Goal: Task Accomplishment & Management: Manage account settings

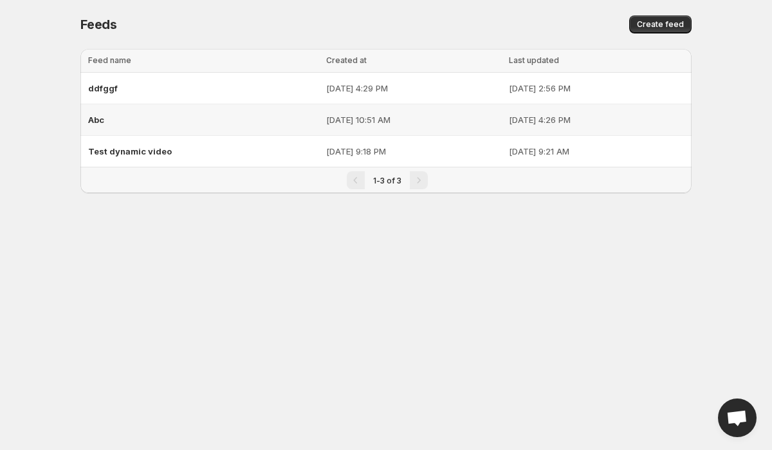
click at [143, 123] on div "Abc" at bounding box center [203, 119] width 230 height 23
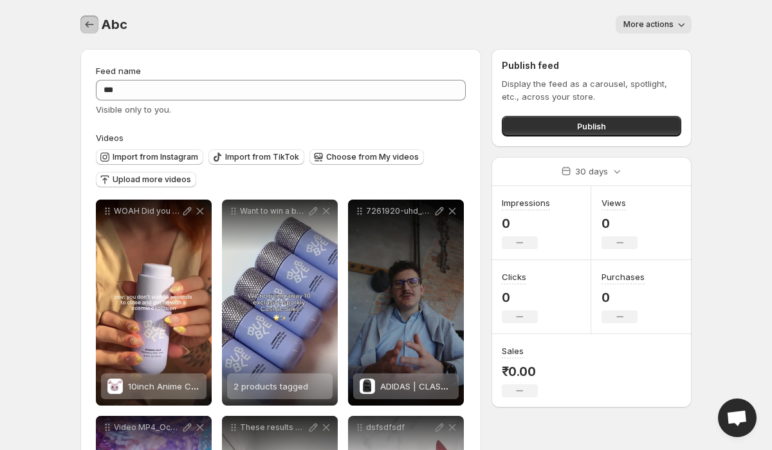
click at [87, 22] on icon "Settings" at bounding box center [89, 24] width 13 height 13
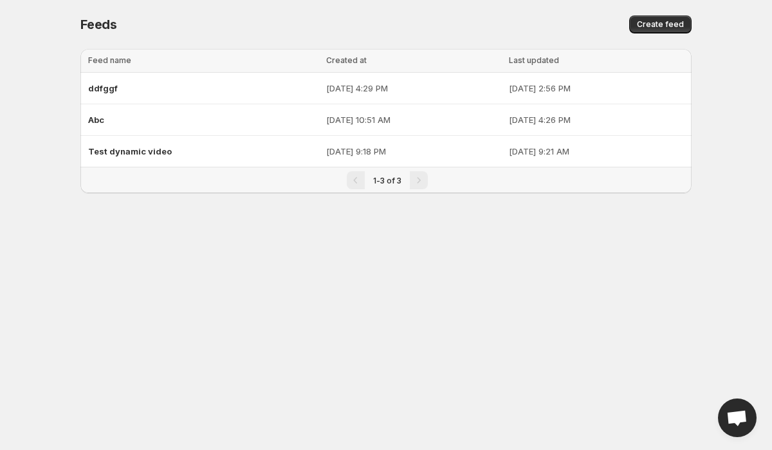
click at [213, 16] on div "Feeds" at bounding box center [224, 24] width 288 height 18
click at [115, 88] on span "ddfggf" at bounding box center [103, 88] width 30 height 10
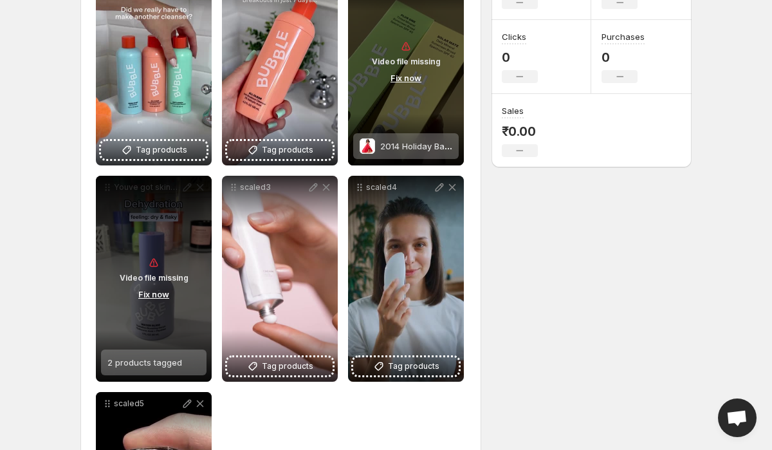
scroll to position [184, 0]
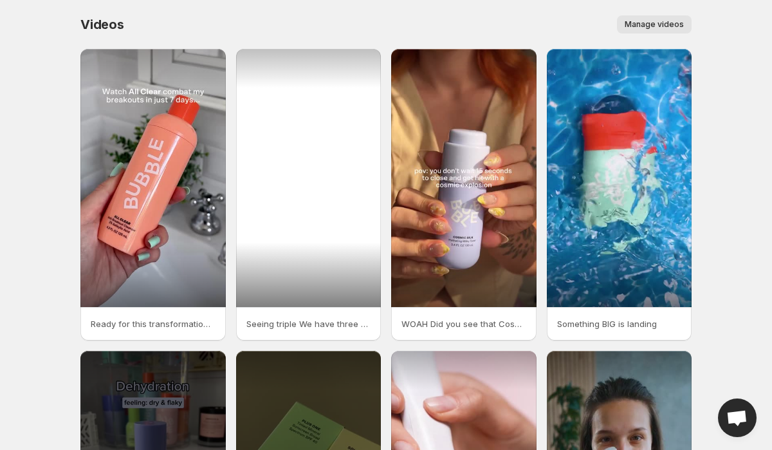
scroll to position [252, 0]
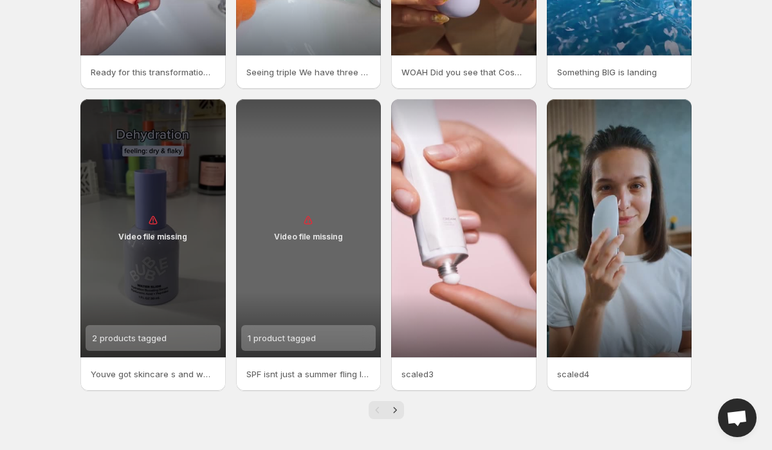
click at [306, 261] on div "Video file missing" at bounding box center [308, 228] width 145 height 258
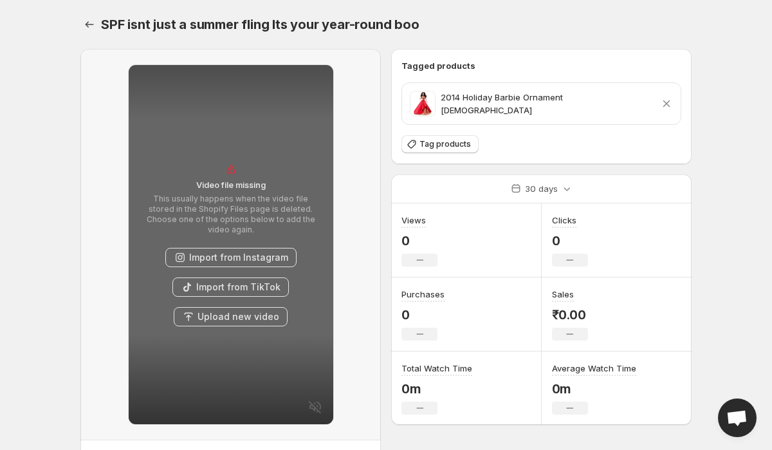
scroll to position [70, 0]
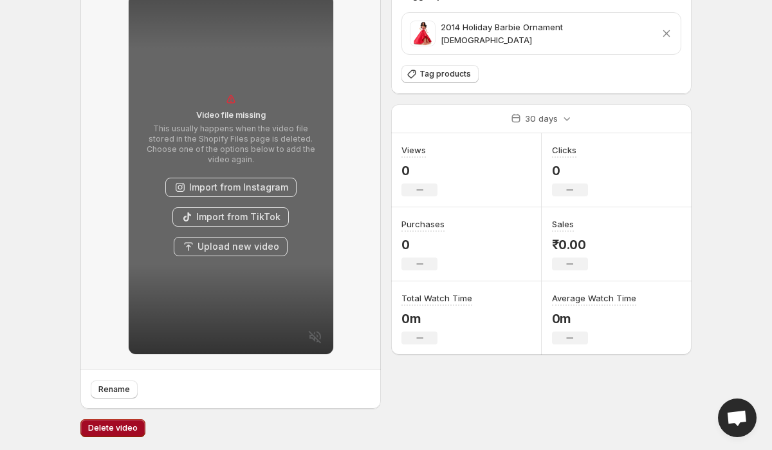
click at [124, 427] on span "Delete video" at bounding box center [113, 428] width 50 height 10
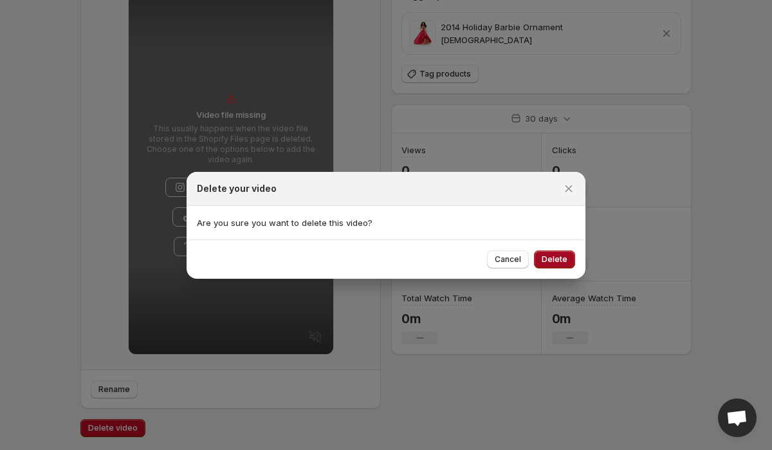
click at [569, 251] on button "Delete" at bounding box center [554, 259] width 41 height 18
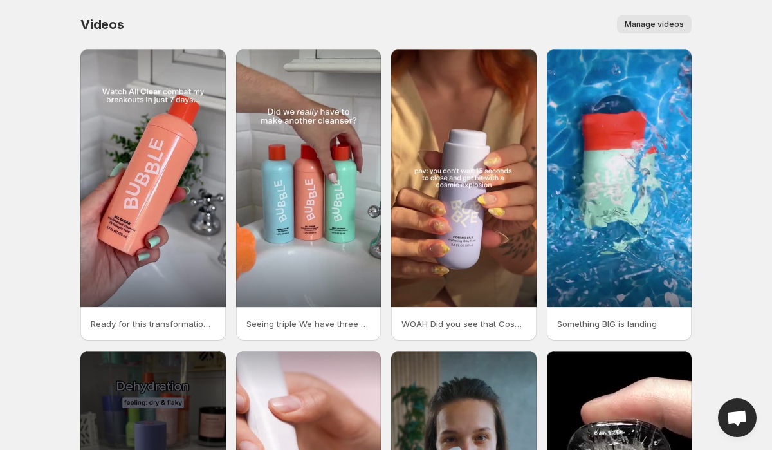
scroll to position [90, 0]
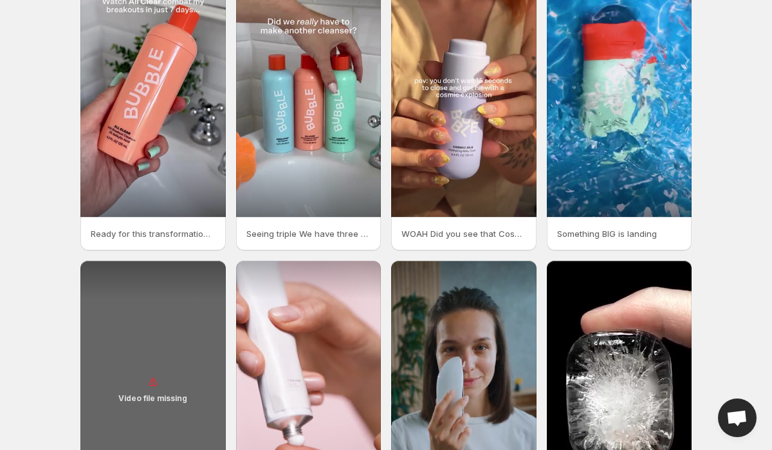
click at [162, 344] on div "Video file missing" at bounding box center [152, 390] width 145 height 258
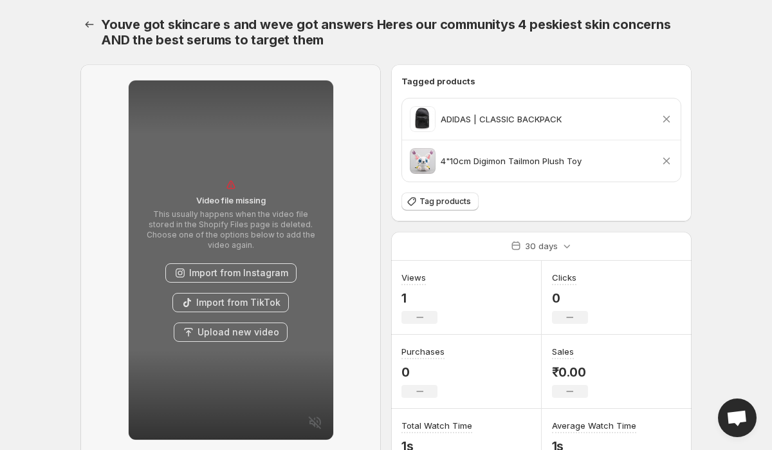
scroll to position [86, 0]
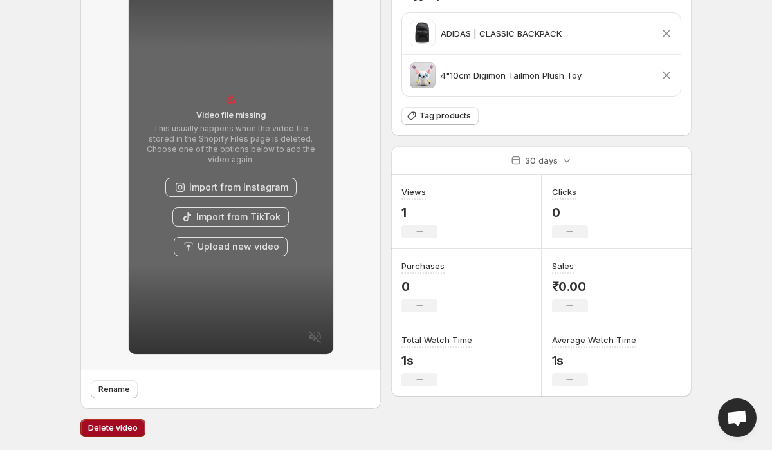
click at [121, 420] on button "Delete video" at bounding box center [112, 428] width 65 height 18
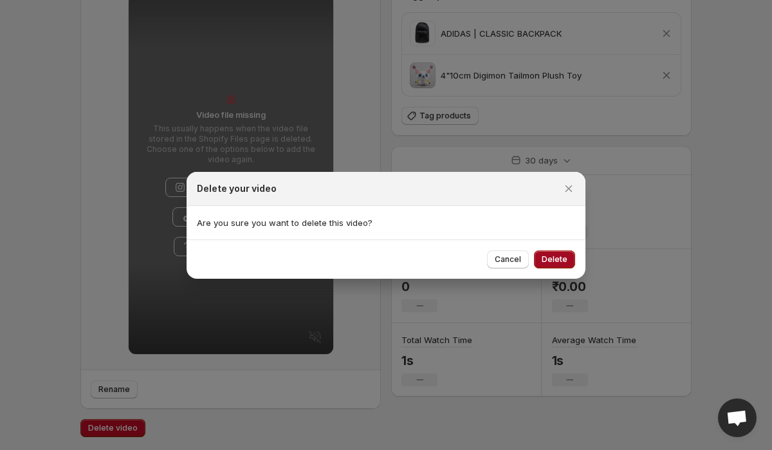
click at [553, 260] on span "Delete" at bounding box center [555, 259] width 26 height 10
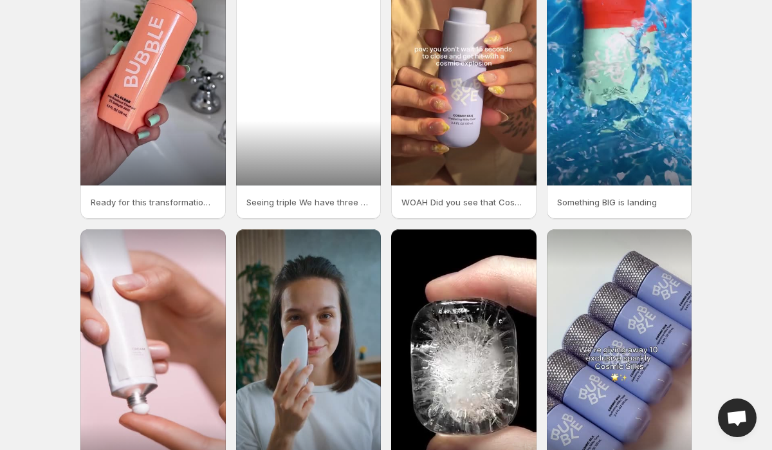
scroll to position [147, 0]
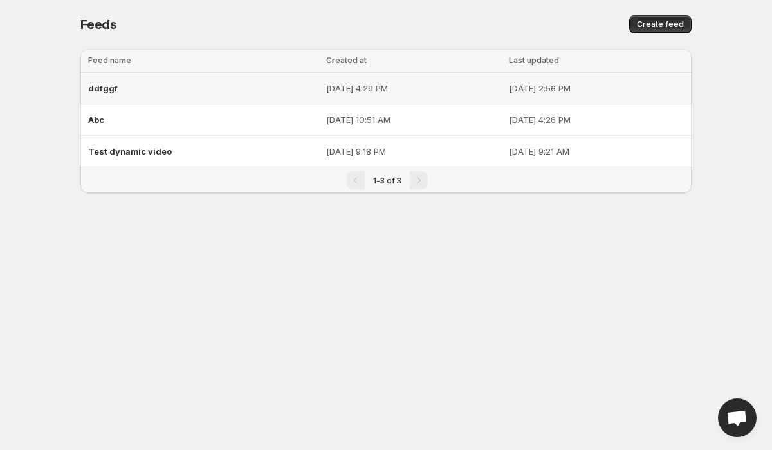
click at [190, 80] on div "ddfggf" at bounding box center [203, 88] width 230 height 23
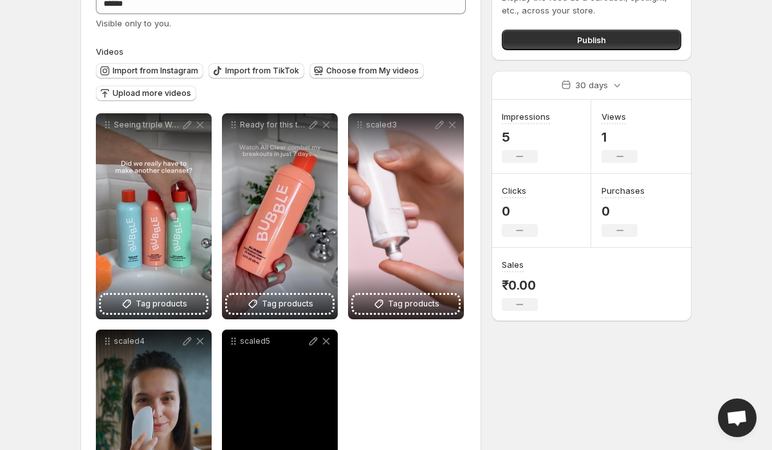
scroll to position [10, 0]
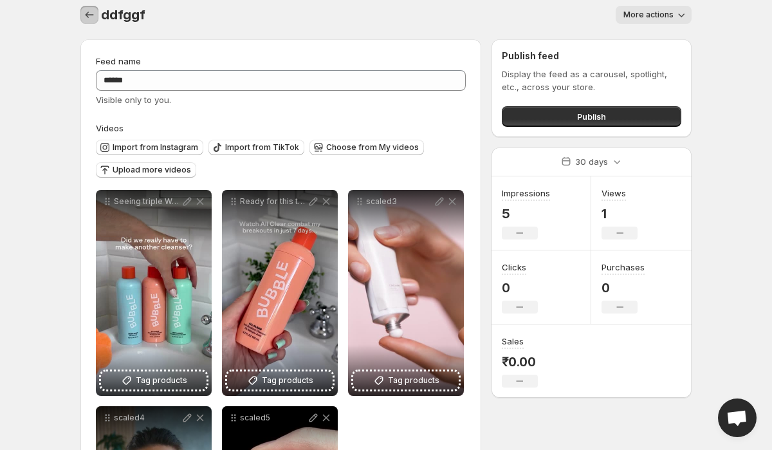
click at [91, 15] on icon "Settings" at bounding box center [90, 15] width 8 height 6
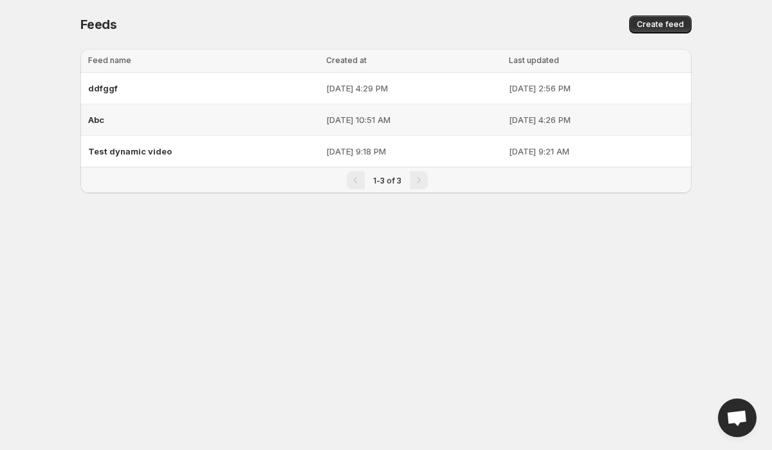
click at [147, 127] on div "Abc" at bounding box center [203, 119] width 230 height 23
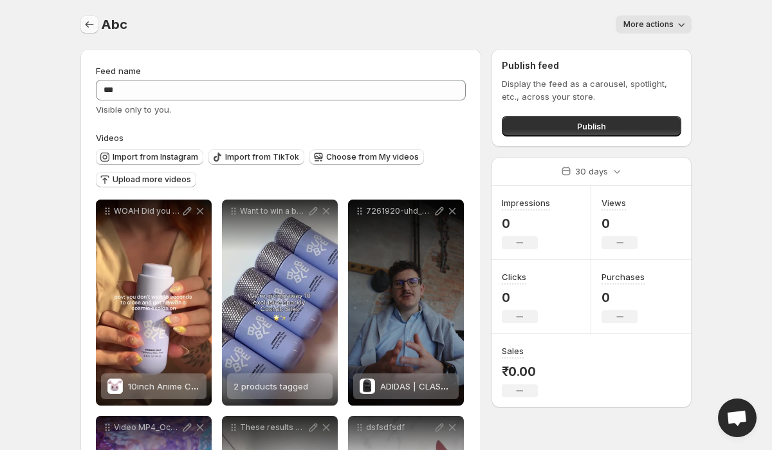
click at [84, 23] on icon "Settings" at bounding box center [89, 24] width 13 height 13
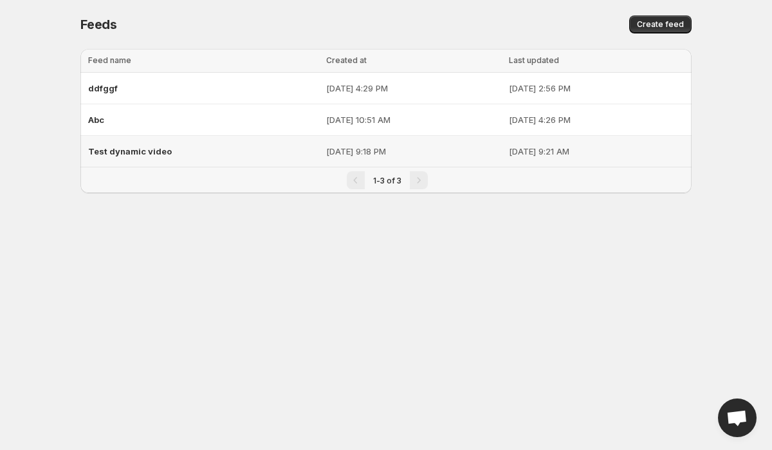
click at [118, 149] on span "Test dynamic video" at bounding box center [130, 151] width 84 height 10
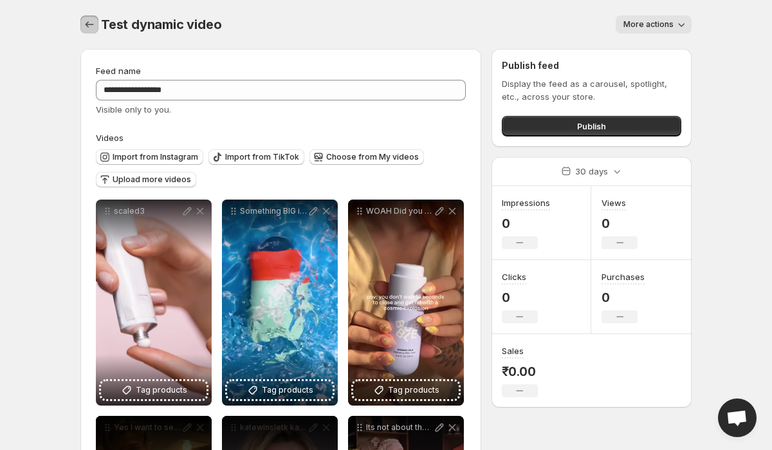
click at [92, 24] on icon "Settings" at bounding box center [89, 24] width 13 height 13
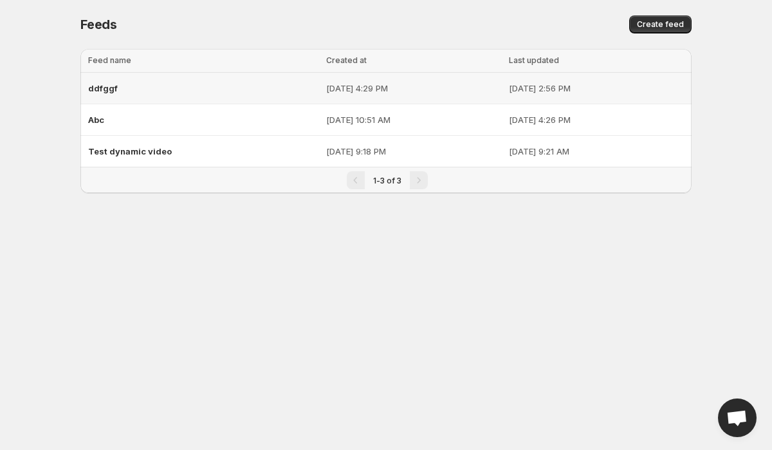
click at [138, 87] on div "ddfggf" at bounding box center [203, 88] width 230 height 23
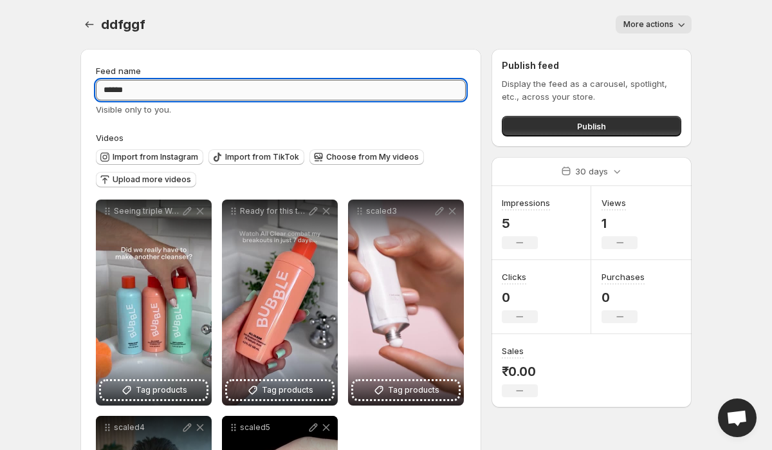
click at [299, 94] on input "******" at bounding box center [281, 90] width 370 height 21
type input "**********"
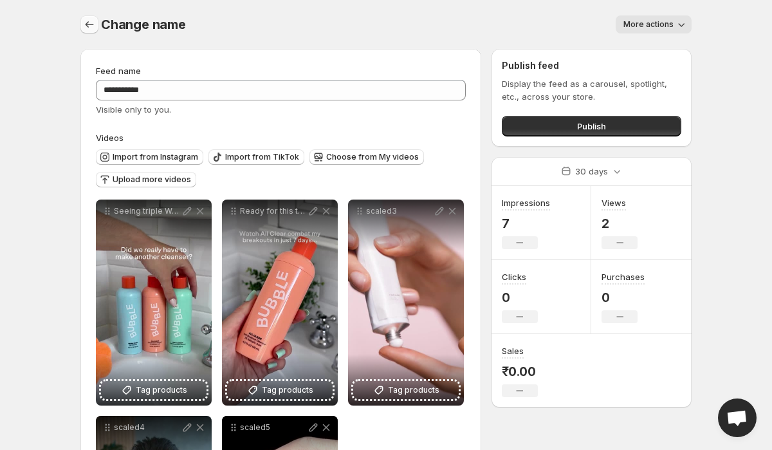
click at [89, 24] on icon "Settings" at bounding box center [89, 24] width 13 height 13
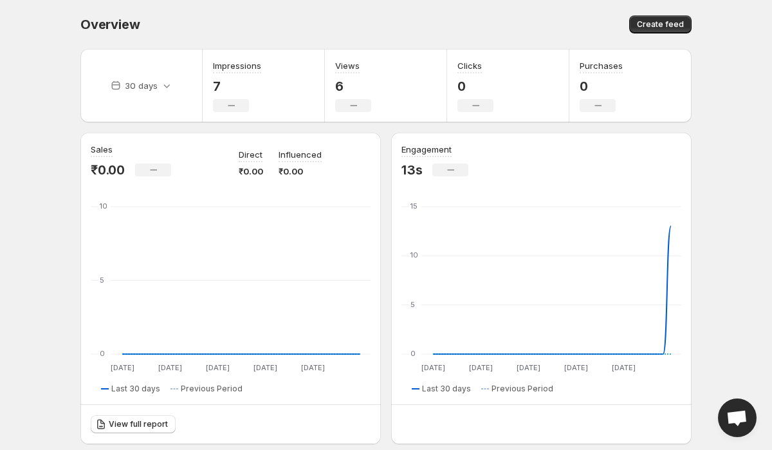
click at [367, 9] on div "Overview. This page is ready Overview Create feed" at bounding box center [385, 24] width 611 height 49
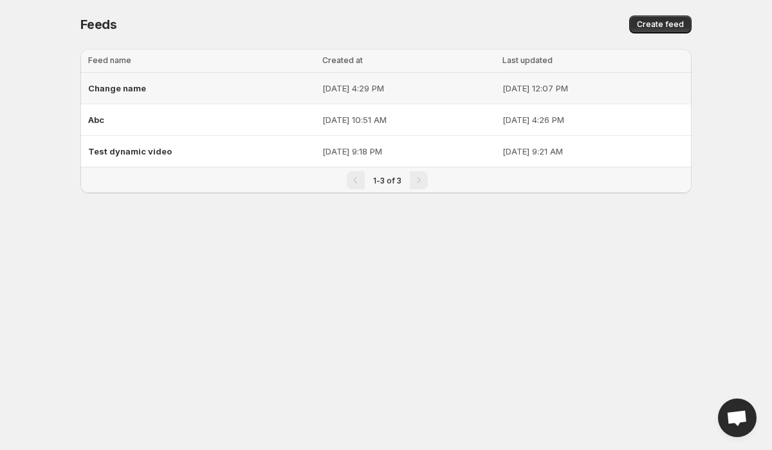
click at [178, 93] on div "Change name" at bounding box center [201, 88] width 227 height 23
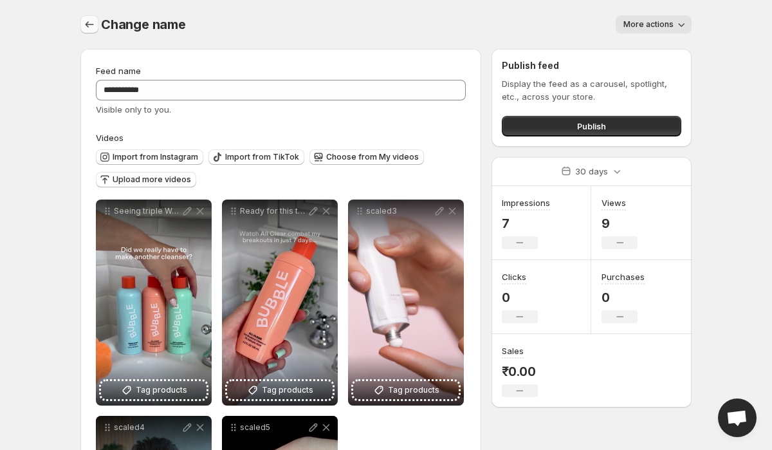
click at [88, 23] on icon "Settings" at bounding box center [90, 24] width 8 height 6
